Goal: Check status: Check status

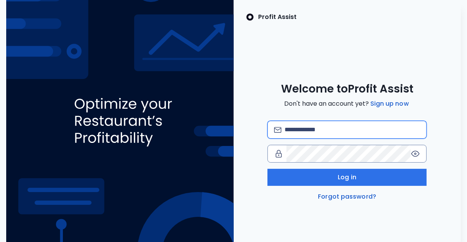
click at [306, 132] on input "email" at bounding box center [352, 129] width 136 height 17
type input "**********"
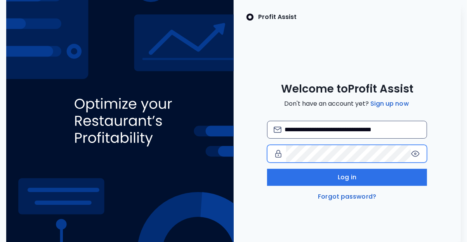
scroll to position [0, 0]
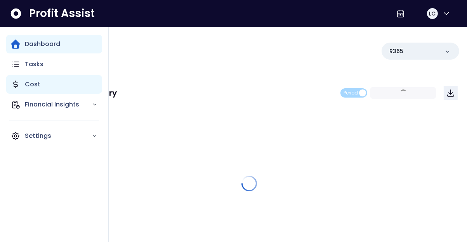
click at [19, 88] on icon "Main navigation" at bounding box center [15, 84] width 9 height 9
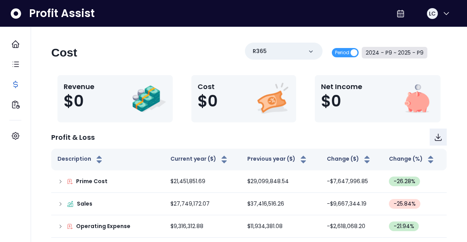
click at [379, 53] on button "2024 - P9 ~ 2025 - P9" at bounding box center [395, 53] width 66 height 12
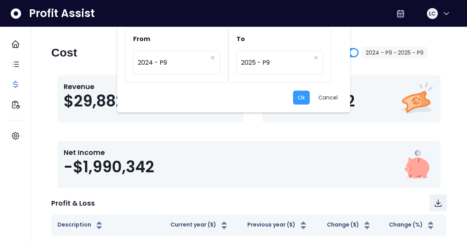
click at [353, 52] on div "From ********* 2024 - P9 To ********* 2025 - P9 Ok Cancel" at bounding box center [233, 121] width 467 height 242
click at [330, 99] on button "Cancel" at bounding box center [327, 98] width 29 height 14
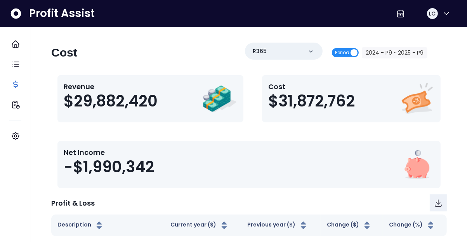
click at [346, 53] on span "Period" at bounding box center [342, 52] width 14 height 9
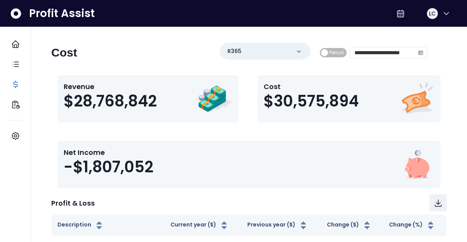
click at [419, 53] on icon "calendar" at bounding box center [420, 53] width 5 height 2
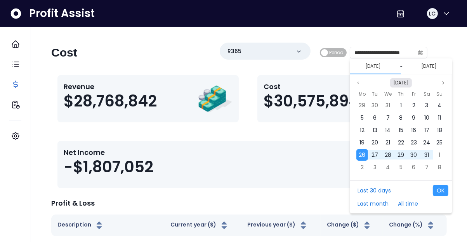
click at [398, 81] on button "[DATE]" at bounding box center [401, 82] width 22 height 9
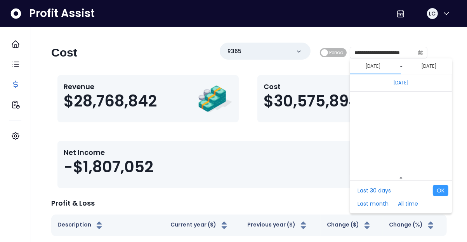
scroll to position [5195, 0]
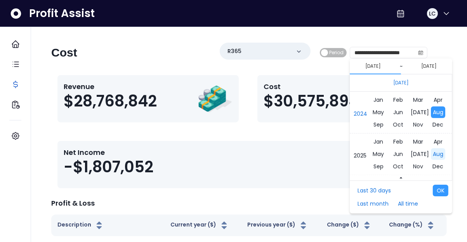
click at [436, 156] on span "Aug" at bounding box center [438, 155] width 14 height 12
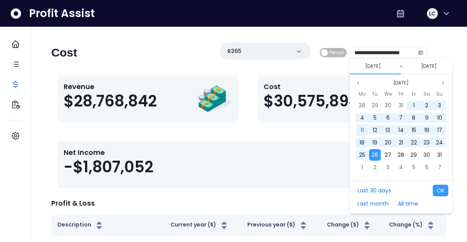
click at [362, 130] on span "11" at bounding box center [361, 130] width 3 height 8
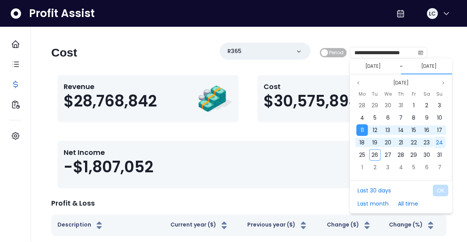
click at [438, 144] on span "24" at bounding box center [439, 143] width 7 height 8
click at [439, 188] on button "OK" at bounding box center [441, 191] width 16 height 12
type input "**********"
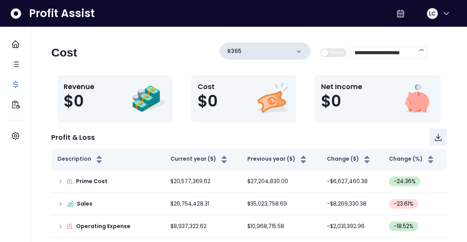
click at [278, 52] on div "R365" at bounding box center [265, 51] width 91 height 17
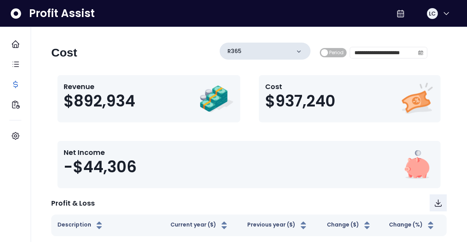
click at [274, 52] on div "R365" at bounding box center [265, 51] width 91 height 17
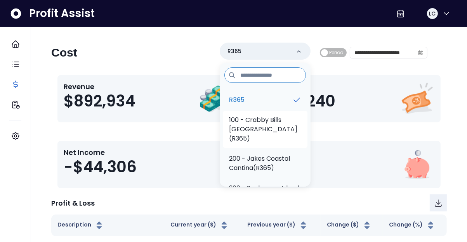
click at [254, 134] on p "100 - Crabby Bills [GEOGRAPHIC_DATA](R365)" at bounding box center [265, 130] width 72 height 28
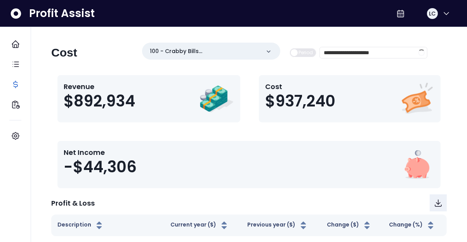
click at [127, 59] on div "**********" at bounding box center [239, 56] width 376 height 26
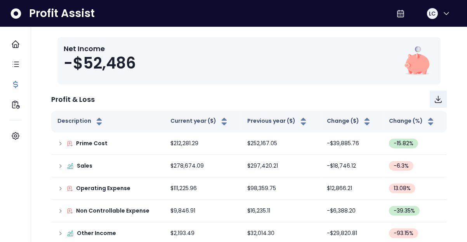
scroll to position [114, 0]
